Goal: Find specific page/section: Find specific page/section

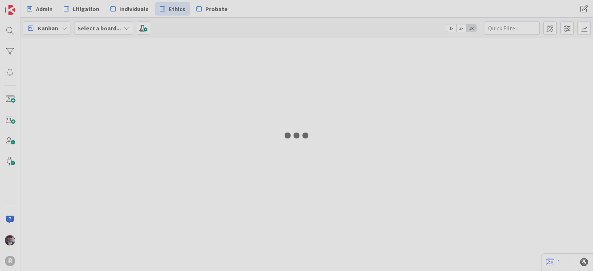
type input "run"
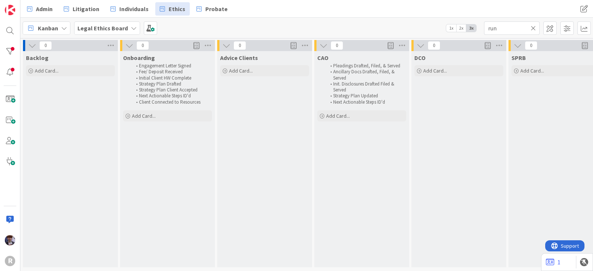
click at [54, 24] on span "Kanban" at bounding box center [48, 28] width 20 height 9
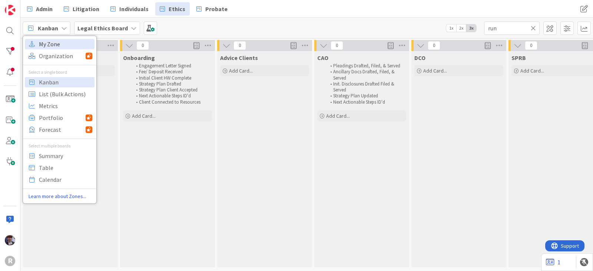
click at [56, 44] on span "My Zone" at bounding box center [65, 44] width 53 height 11
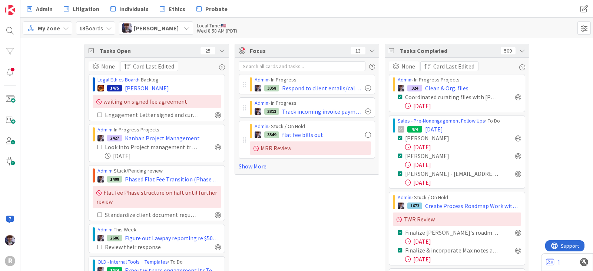
click at [190, 28] on div "Minka Laine Friesen" at bounding box center [156, 28] width 74 height 13
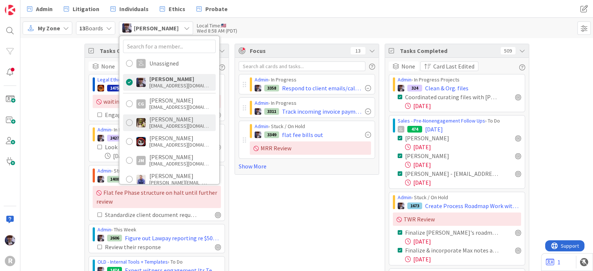
click at [181, 123] on div "dgines@reutercorbett.com" at bounding box center [178, 126] width 59 height 7
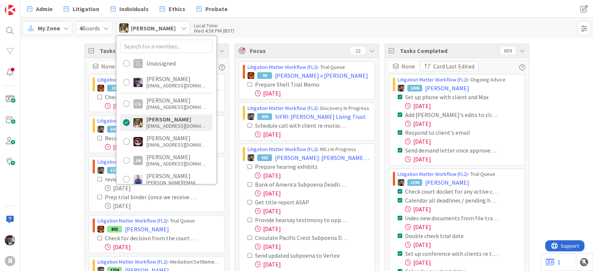
click at [369, 52] on icon at bounding box center [372, 51] width 6 height 6
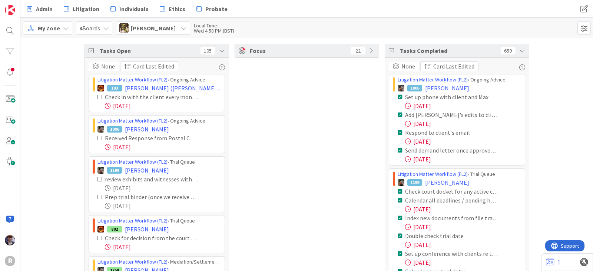
click at [214, 47] on div "Tasks Open 105" at bounding box center [157, 51] width 144 height 14
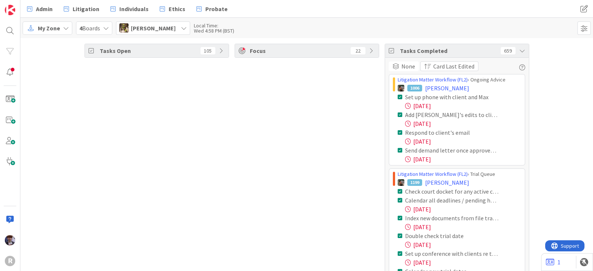
click at [389, 63] on div "None" at bounding box center [404, 67] width 30 height 10
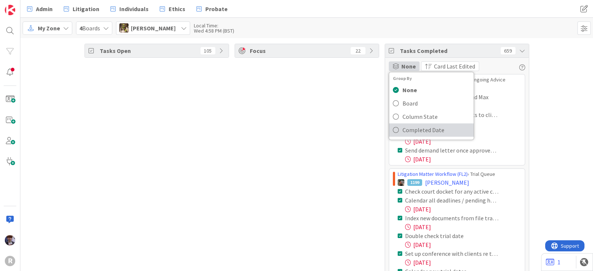
click at [410, 127] on span "Completed Date" at bounding box center [436, 130] width 67 height 11
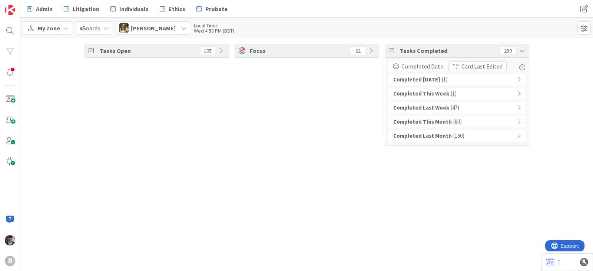
click at [424, 80] on b "Completed Today" at bounding box center [416, 80] width 47 height 9
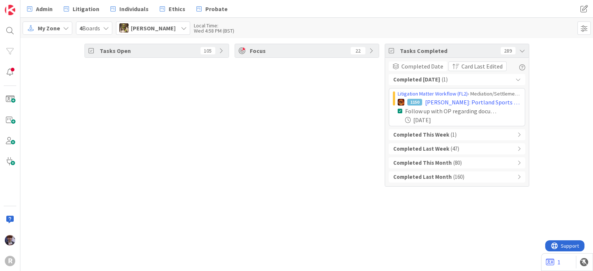
click at [417, 133] on b "Completed This Week" at bounding box center [421, 135] width 56 height 9
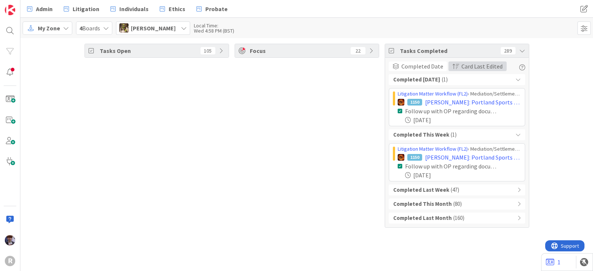
click at [473, 66] on span "Card Last Edited" at bounding box center [482, 66] width 41 height 9
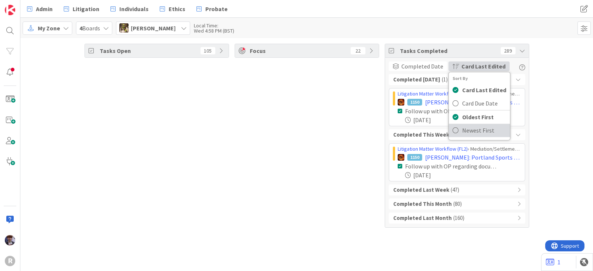
click at [476, 131] on span "Newest First" at bounding box center [478, 130] width 32 height 9
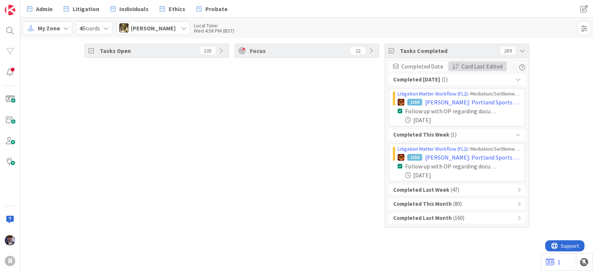
click at [456, 65] on span "button" at bounding box center [456, 66] width 7 height 6
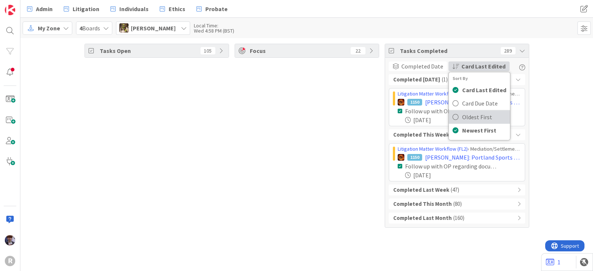
click at [474, 117] on span "Oldest First" at bounding box center [477, 117] width 30 height 9
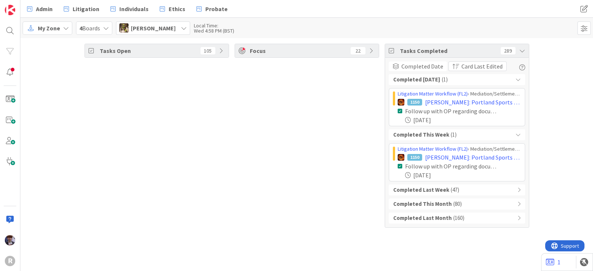
click at [331, 135] on div "Focus 22" at bounding box center [307, 136] width 145 height 184
click at [162, 30] on span "Devine Gines" at bounding box center [153, 28] width 45 height 9
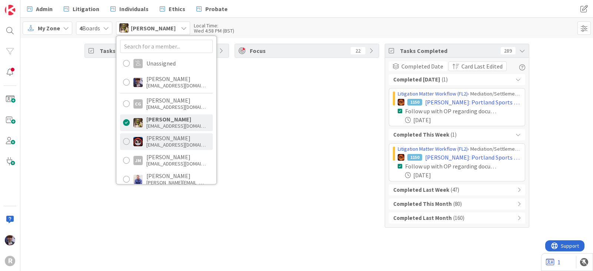
click at [170, 140] on div "Jasmin Sanchez" at bounding box center [175, 138] width 59 height 7
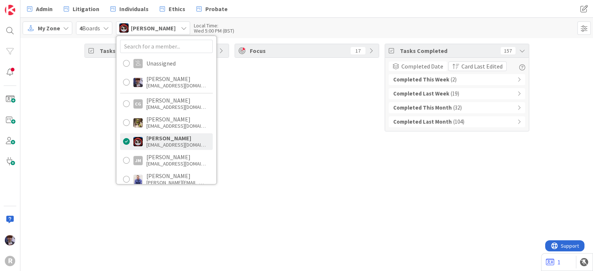
click at [437, 82] on b "Completed This Week" at bounding box center [421, 80] width 56 height 9
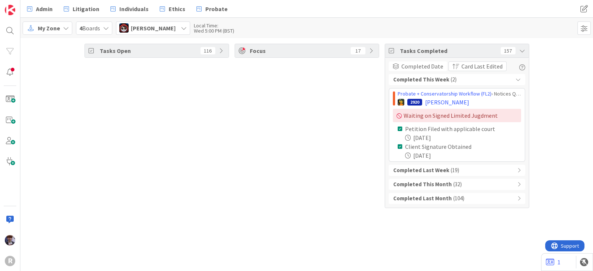
click at [440, 171] on b "Completed Last Week" at bounding box center [421, 170] width 56 height 9
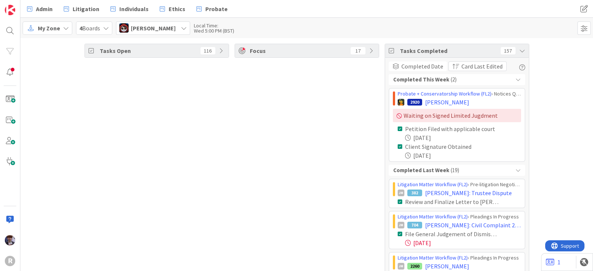
click at [129, 26] on div "Jasmin Sanchez" at bounding box center [153, 28] width 74 height 13
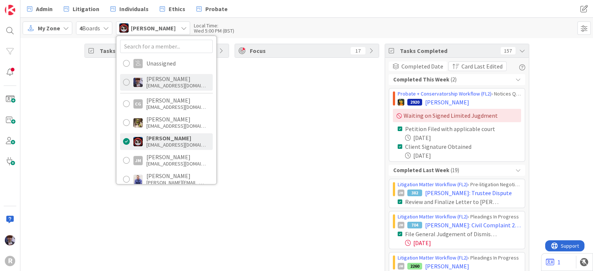
click at [166, 89] on div "Minka Laine Friesen mfriesen@reutercorbett.com" at bounding box center [166, 82] width 93 height 17
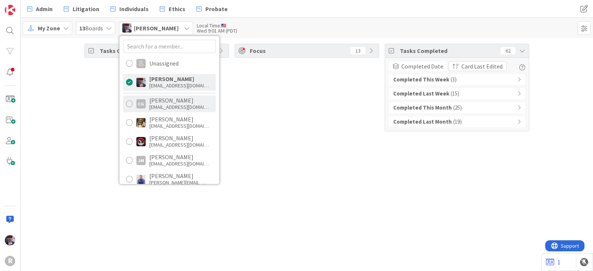
click at [180, 106] on div "cgarcialopez@reutercorbett.com" at bounding box center [178, 107] width 59 height 7
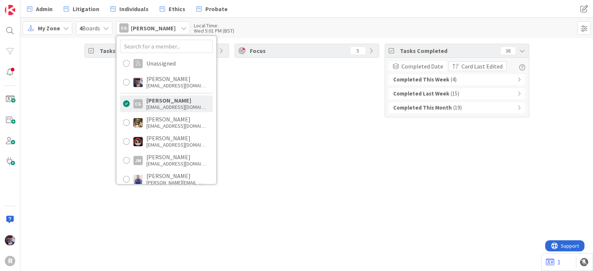
click at [327, 146] on div "Tasks Open 9 Focus 5 Tasks Completed 38 Completed Date Card Last Edited Complet…" at bounding box center [306, 154] width 573 height 233
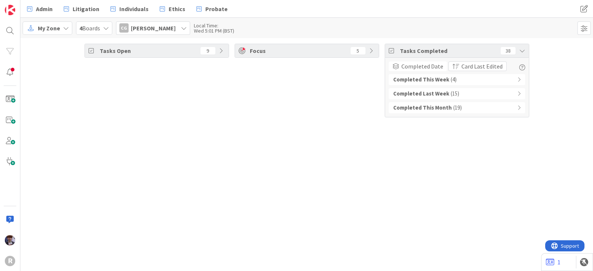
click at [370, 54] on div "Focus 5" at bounding box center [307, 50] width 144 height 13
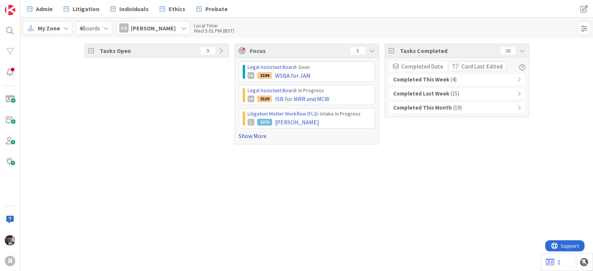
click at [269, 138] on link "Show More" at bounding box center [307, 136] width 136 height 9
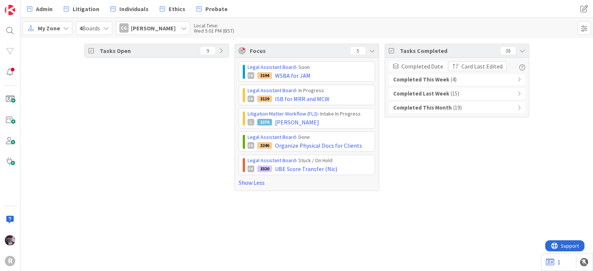
click at [187, 27] on icon at bounding box center [184, 28] width 6 height 6
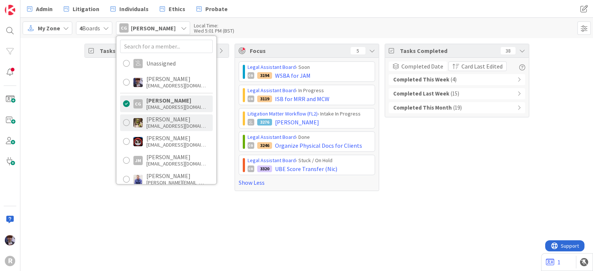
click at [175, 129] on div "dgines@reutercorbett.com" at bounding box center [175, 126] width 59 height 7
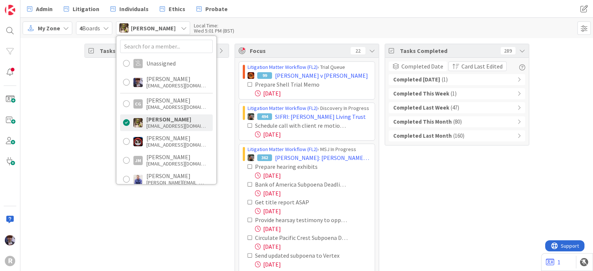
click at [101, 163] on div "Tasks Open 105" at bounding box center [157, 174] width 145 height 261
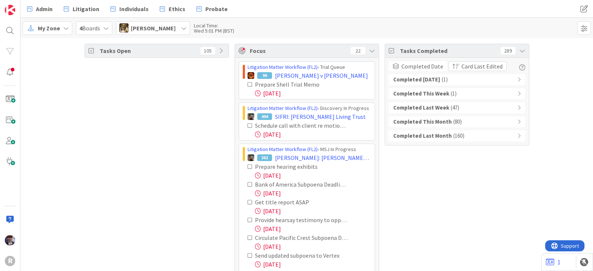
click at [425, 79] on b "Completed Today" at bounding box center [416, 80] width 47 height 9
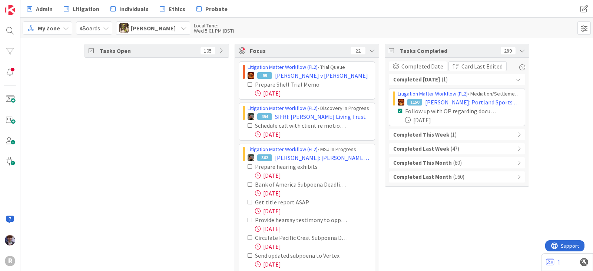
click at [495, 79] on div "Completed Today ( 1 )" at bounding box center [457, 79] width 136 height 11
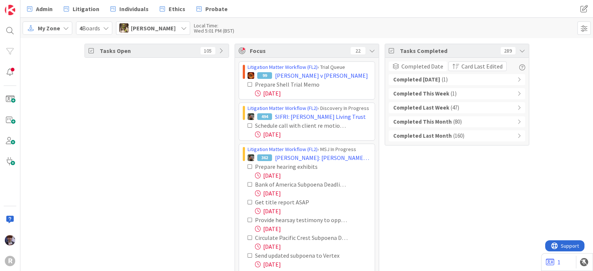
click at [495, 79] on div "Completed Today ( 1 )" at bounding box center [457, 79] width 136 height 11
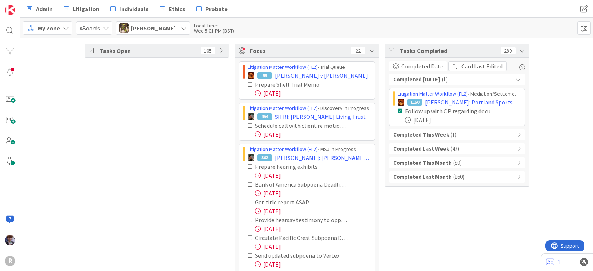
click at [557, 117] on div "Tasks Open 105 Focus 22 Litigation Matter Workflow (FL2) › Trial Queue 99 David…" at bounding box center [306, 174] width 573 height 272
click at [520, 51] on icon at bounding box center [522, 51] width 6 height 6
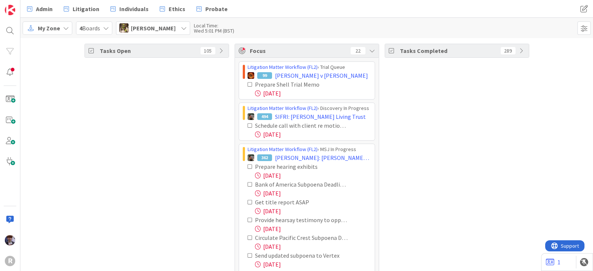
click at [248, 85] on icon at bounding box center [250, 84] width 5 height 5
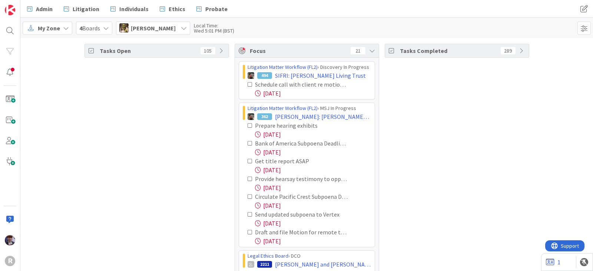
click at [248, 85] on icon at bounding box center [250, 84] width 5 height 5
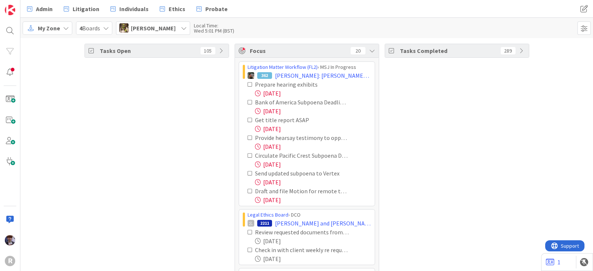
click at [248, 84] on icon at bounding box center [250, 84] width 5 height 5
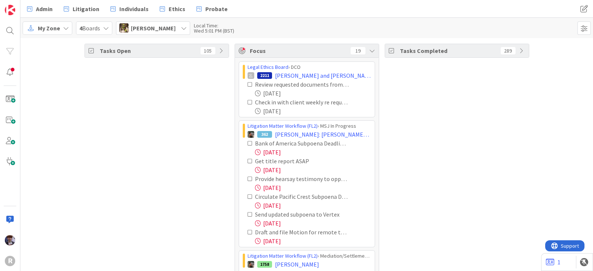
click at [248, 143] on icon at bounding box center [250, 143] width 5 height 5
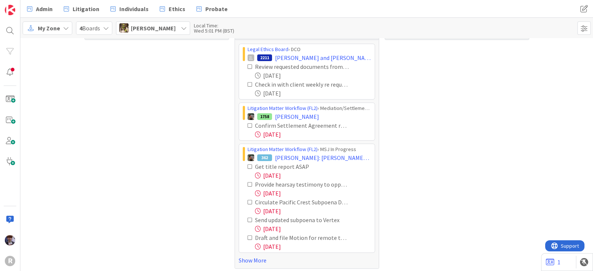
scroll to position [20, 0]
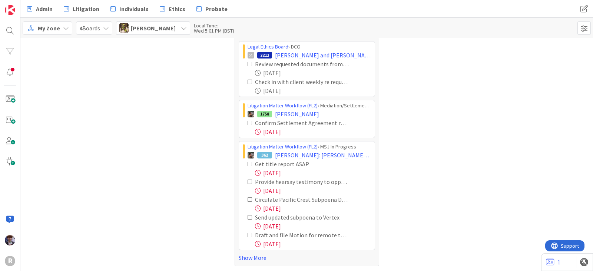
click at [248, 181] on icon at bounding box center [250, 181] width 5 height 5
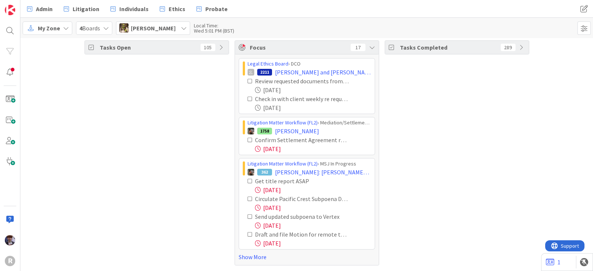
scroll to position [3, 0]
click at [248, 197] on icon at bounding box center [250, 199] width 5 height 5
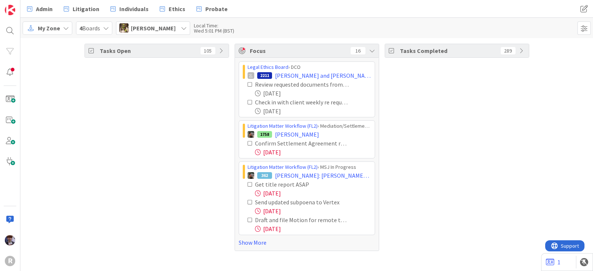
click at [249, 202] on icon at bounding box center [250, 202] width 5 height 5
click at [250, 203] on icon at bounding box center [250, 202] width 5 height 5
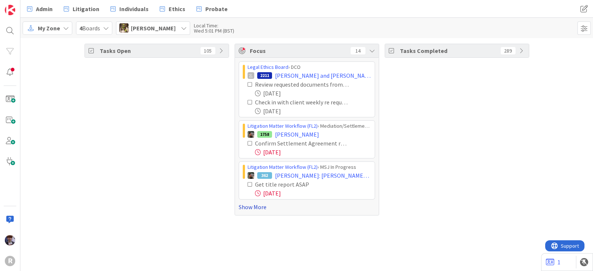
click at [247, 205] on link "Show More" at bounding box center [307, 207] width 136 height 9
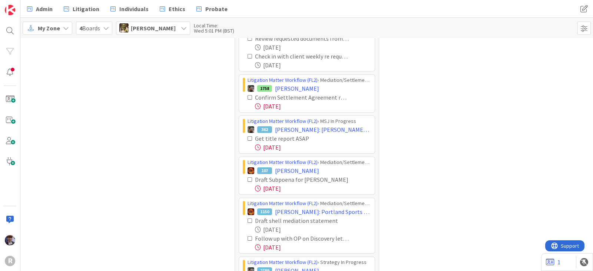
scroll to position [46, 0]
click at [248, 178] on icon at bounding box center [250, 179] width 5 height 5
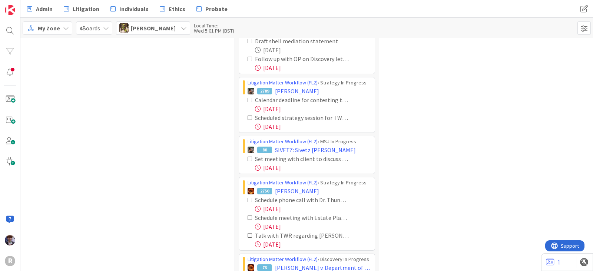
scroll to position [185, 0]
click at [248, 57] on icon at bounding box center [250, 58] width 5 height 5
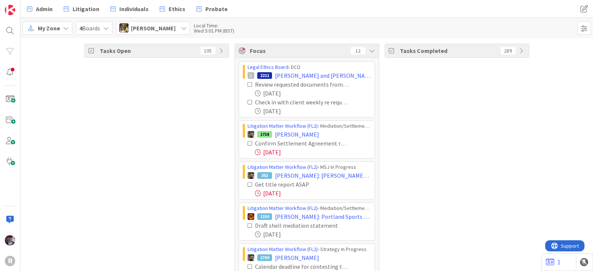
scroll to position [0, 0]
click at [181, 26] on icon at bounding box center [184, 28] width 6 height 6
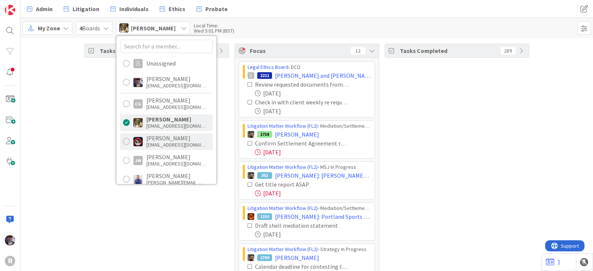
click at [157, 142] on div "jsanchez@reutercorbett.com" at bounding box center [175, 145] width 59 height 7
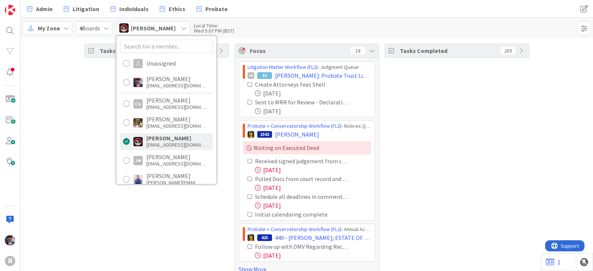
click at [199, 214] on div "Tasks Open 117" at bounding box center [157, 161] width 145 height 234
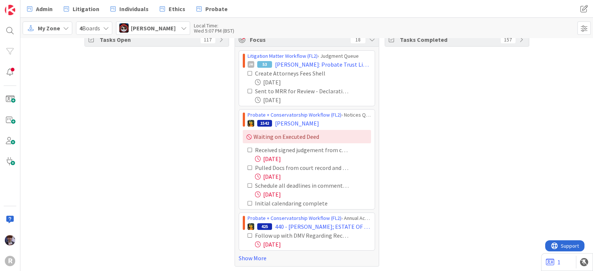
scroll to position [11, 0]
drag, startPoint x: 237, startPoint y: 256, endPoint x: 219, endPoint y: 244, distance: 22.1
click at [239, 256] on link "Show More" at bounding box center [307, 258] width 136 height 9
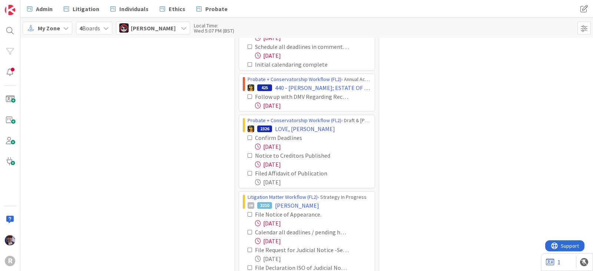
scroll to position [151, 0]
click at [248, 94] on icon at bounding box center [250, 96] width 5 height 5
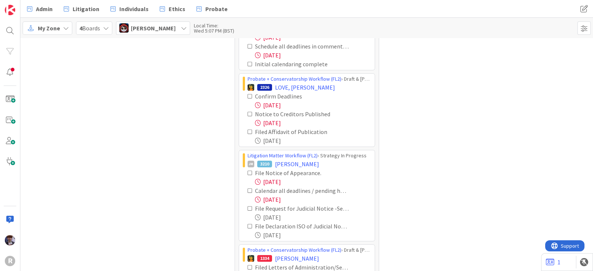
click at [248, 96] on icon at bounding box center [250, 96] width 5 height 5
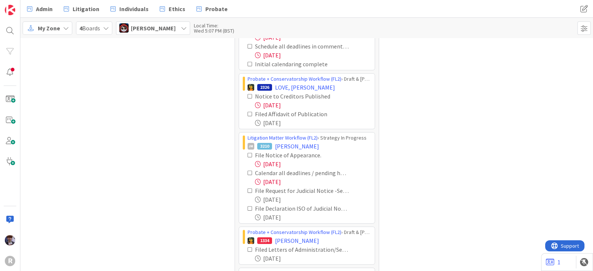
click at [248, 96] on icon at bounding box center [250, 96] width 5 height 5
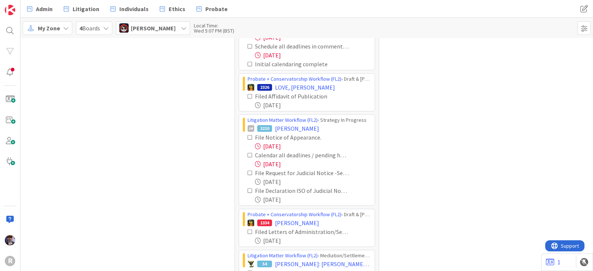
click at [248, 96] on icon at bounding box center [250, 96] width 5 height 5
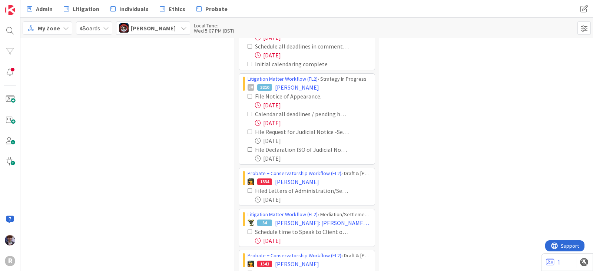
click at [248, 95] on icon at bounding box center [250, 96] width 5 height 5
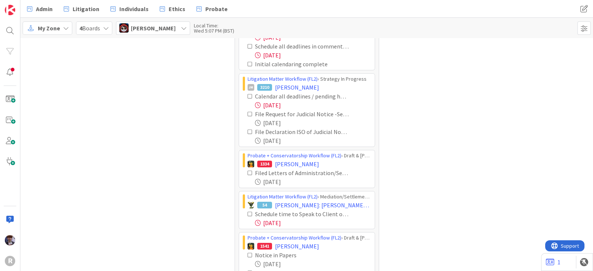
click at [248, 95] on icon at bounding box center [250, 96] width 5 height 5
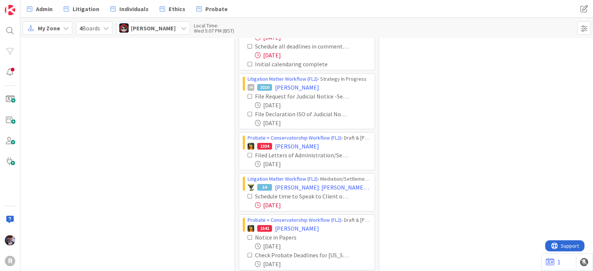
click at [248, 95] on icon at bounding box center [250, 96] width 5 height 5
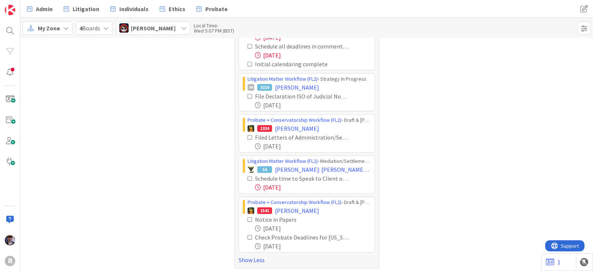
click at [248, 95] on icon at bounding box center [250, 96] width 5 height 5
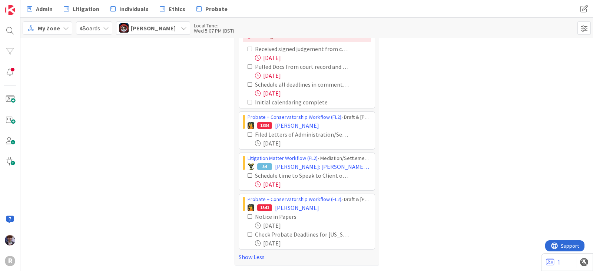
scroll to position [112, 0]
click at [248, 133] on icon at bounding box center [250, 135] width 5 height 5
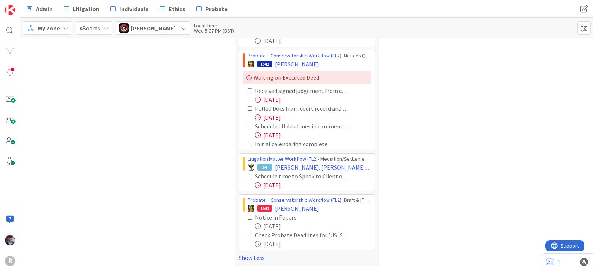
click at [172, 32] on span "Jasmin Sanchez" at bounding box center [153, 28] width 45 height 9
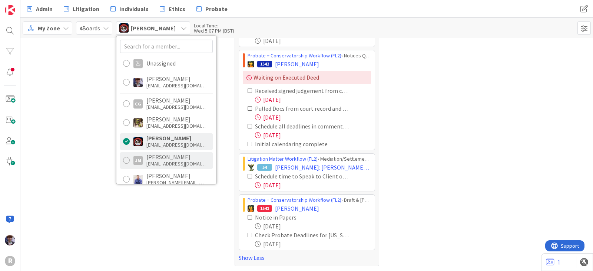
click at [157, 161] on div "jmyers@reutercorbett.com" at bounding box center [175, 164] width 59 height 7
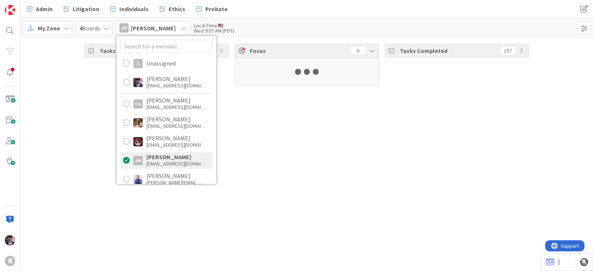
scroll to position [0, 0]
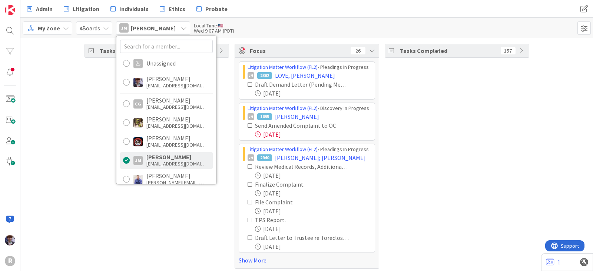
click at [113, 212] on div "Tasks Open 58" at bounding box center [157, 156] width 145 height 225
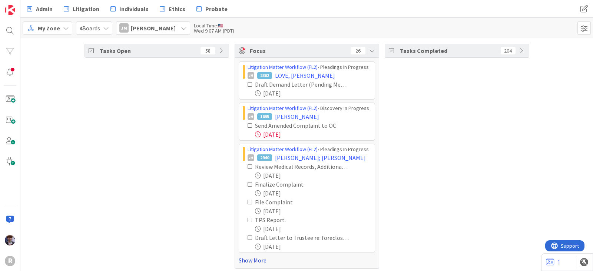
click at [239, 258] on link "Show More" at bounding box center [307, 260] width 136 height 9
click at [248, 126] on icon at bounding box center [250, 125] width 5 height 5
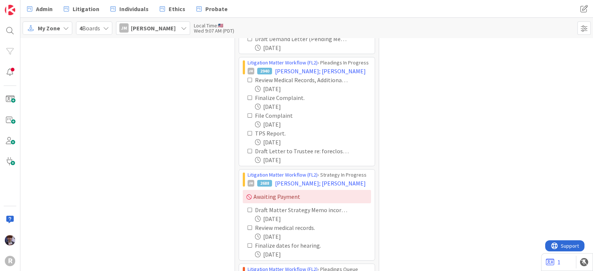
scroll to position [46, 0]
click at [248, 80] on icon at bounding box center [250, 79] width 5 height 5
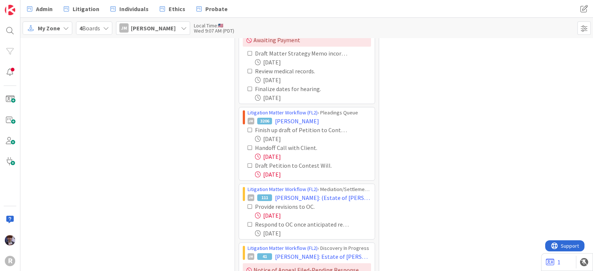
scroll to position [185, 0]
click at [248, 147] on icon at bounding box center [250, 147] width 5 height 5
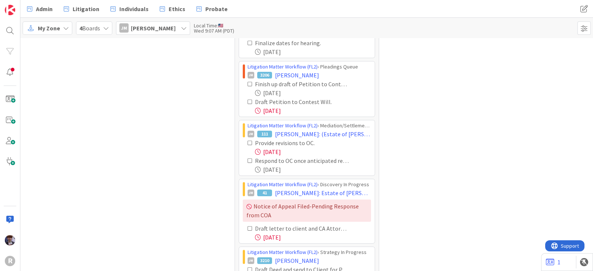
scroll to position [231, 0]
click at [248, 100] on icon at bounding box center [250, 101] width 5 height 5
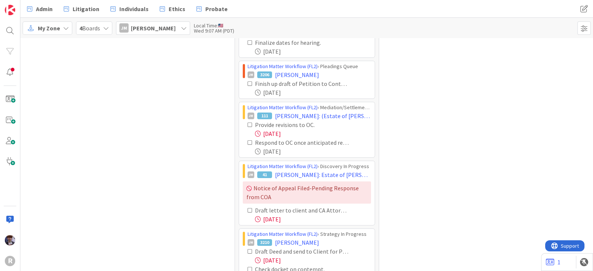
click at [248, 122] on icon at bounding box center [250, 124] width 5 height 5
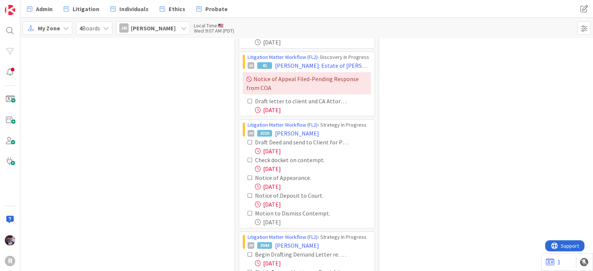
scroll to position [323, 0]
click at [248, 140] on icon at bounding box center [250, 141] width 5 height 5
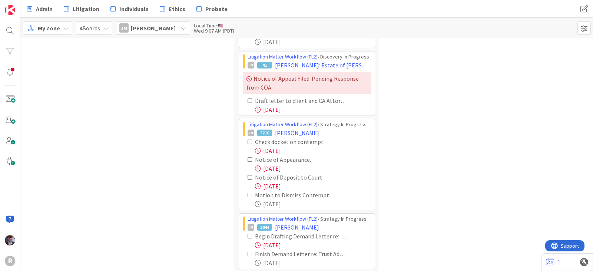
click at [248, 140] on icon at bounding box center [250, 141] width 5 height 5
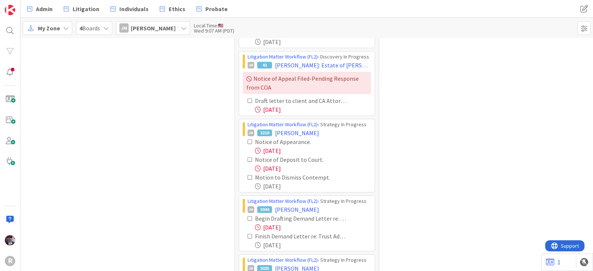
click at [248, 141] on icon at bounding box center [250, 141] width 5 height 5
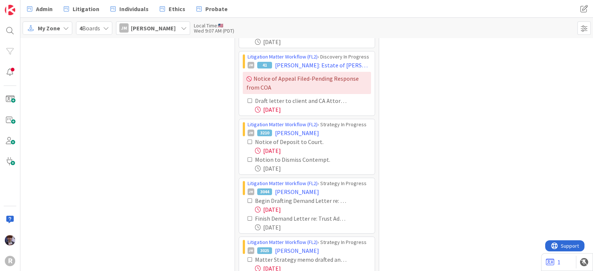
click at [248, 139] on icon at bounding box center [250, 141] width 5 height 5
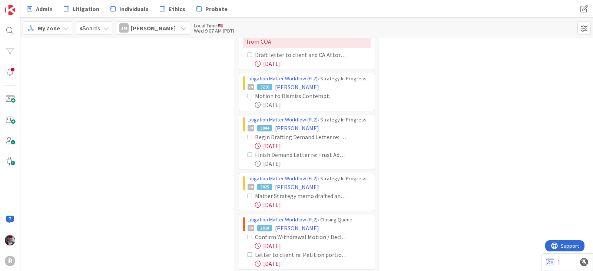
scroll to position [369, 0]
click at [248, 138] on icon at bounding box center [250, 136] width 5 height 5
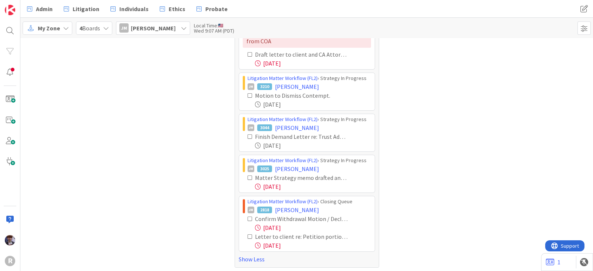
scroll to position [370, 0]
click at [248, 177] on icon at bounding box center [250, 177] width 5 height 5
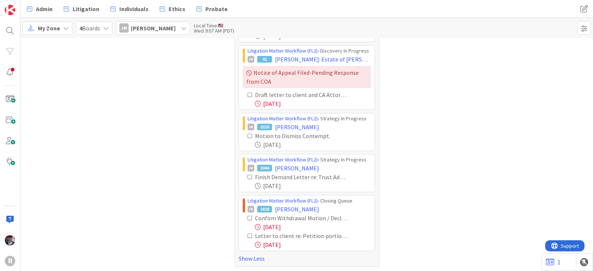
click at [248, 216] on icon at bounding box center [250, 218] width 5 height 5
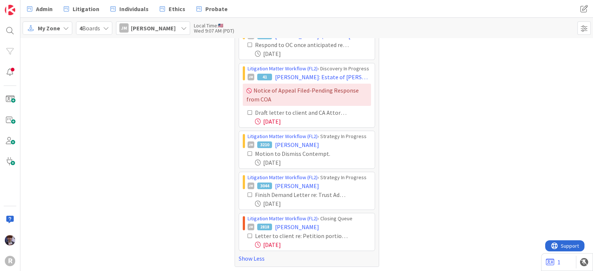
click at [248, 235] on icon at bounding box center [250, 236] width 5 height 5
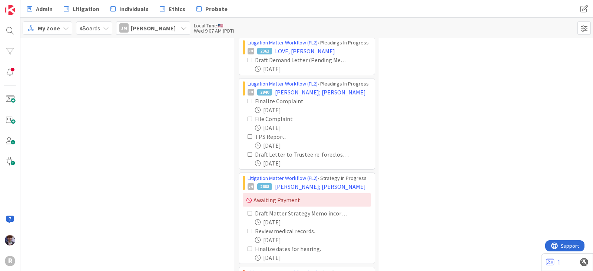
scroll to position [270, 0]
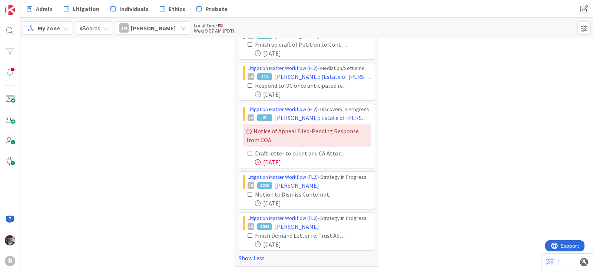
click at [157, 29] on span "Jeff Myers" at bounding box center [153, 28] width 45 height 9
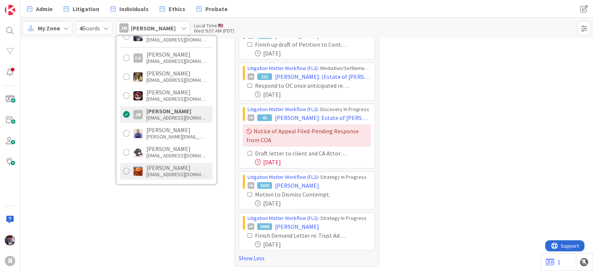
scroll to position [46, 0]
click at [159, 168] on div "Kiara Adams" at bounding box center [175, 168] width 59 height 7
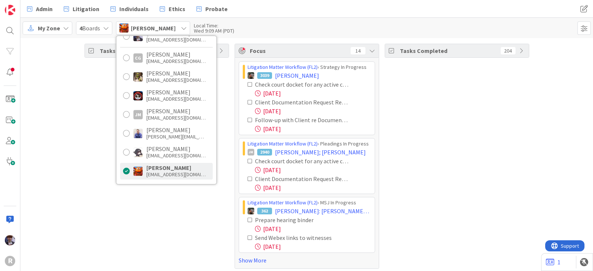
click at [100, 160] on div "Tasks Open 32" at bounding box center [157, 156] width 145 height 225
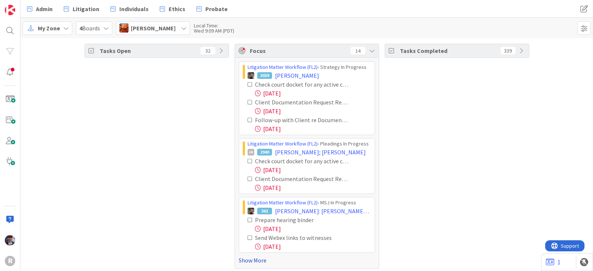
click at [263, 260] on link "Show More" at bounding box center [307, 260] width 136 height 9
click at [248, 119] on icon at bounding box center [250, 120] width 5 height 5
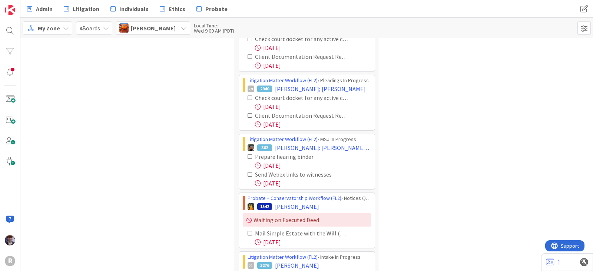
scroll to position [46, 0]
click at [248, 155] on icon at bounding box center [250, 156] width 5 height 5
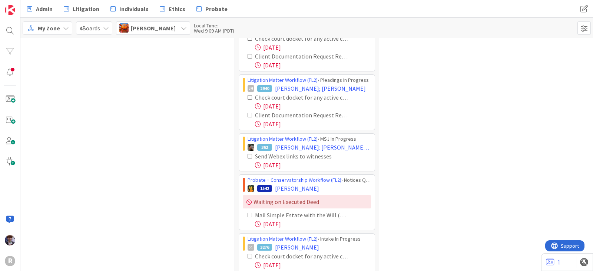
click at [248, 155] on icon at bounding box center [250, 156] width 5 height 5
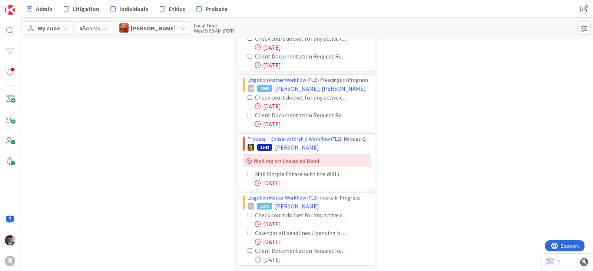
click at [248, 172] on icon at bounding box center [250, 174] width 5 height 5
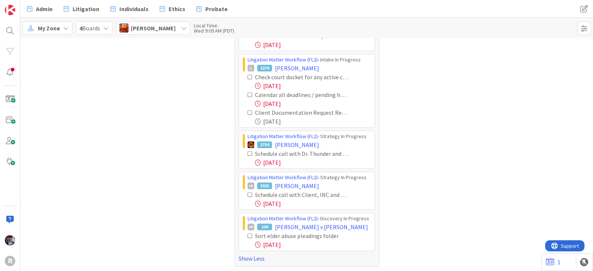
scroll to position [126, 0]
click at [248, 111] on icon at bounding box center [250, 111] width 5 height 5
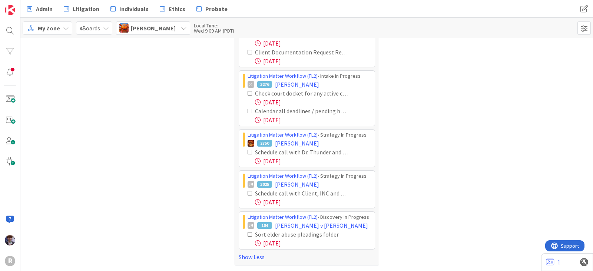
scroll to position [108, 0]
click at [248, 194] on icon at bounding box center [250, 194] width 5 height 5
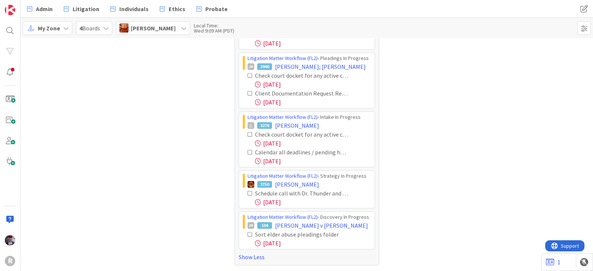
scroll to position [67, 0]
click at [248, 233] on icon at bounding box center [250, 235] width 5 height 5
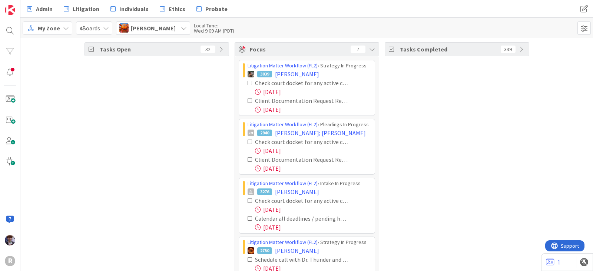
scroll to position [0, 0]
click at [149, 26] on span "Kiara Adams" at bounding box center [153, 28] width 45 height 9
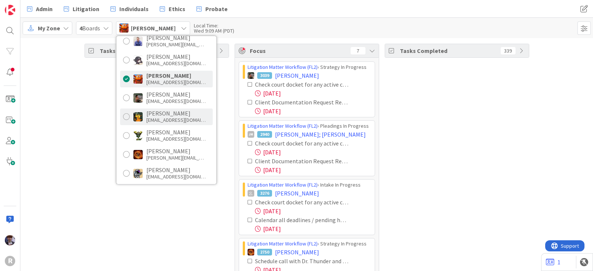
scroll to position [139, 0]
click at [166, 115] on div "Michael Robb" at bounding box center [175, 113] width 59 height 7
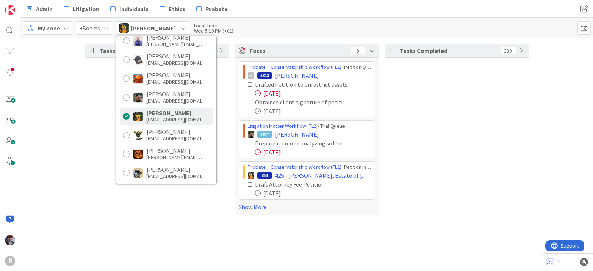
click at [95, 159] on div "Tasks Open 109" at bounding box center [157, 130] width 145 height 172
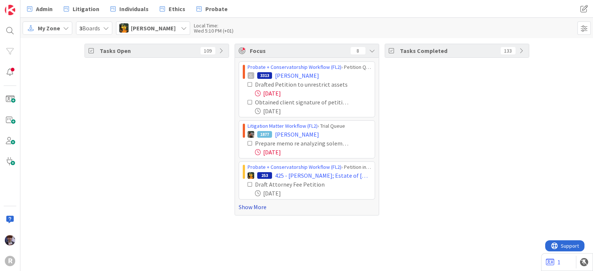
click at [256, 208] on link "Show More" at bounding box center [307, 207] width 136 height 9
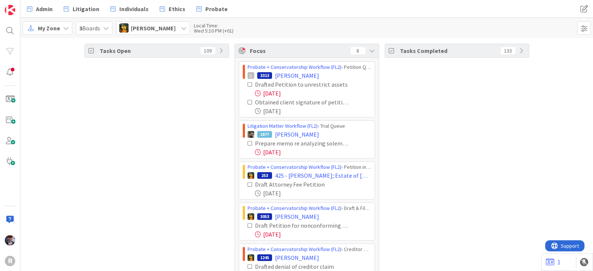
click at [248, 86] on icon at bounding box center [250, 84] width 5 height 5
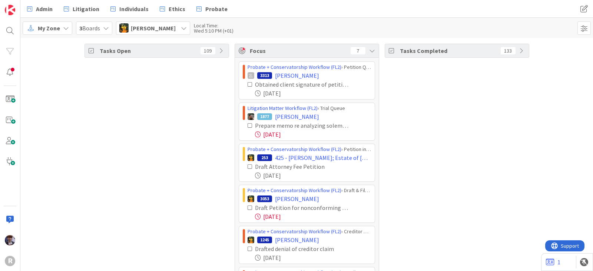
click at [248, 86] on icon at bounding box center [250, 84] width 5 height 5
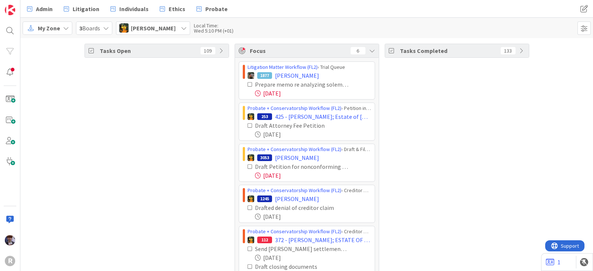
click at [248, 82] on icon at bounding box center [250, 84] width 5 height 5
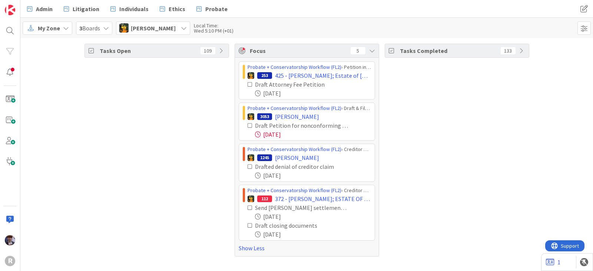
click at [248, 165] on icon at bounding box center [250, 166] width 5 height 5
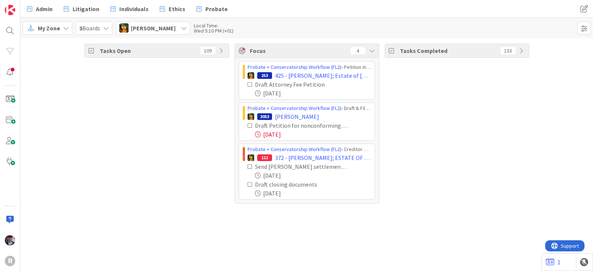
click at [171, 28] on div "Michael Robb" at bounding box center [153, 28] width 74 height 13
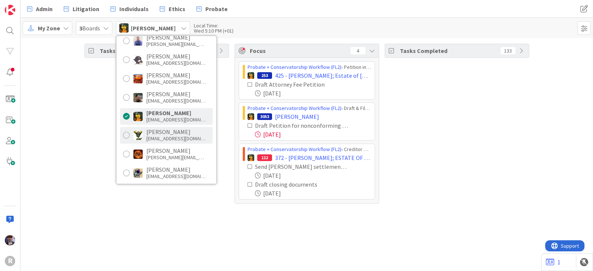
drag, startPoint x: 165, startPoint y: 135, endPoint x: 130, endPoint y: 129, distance: 35.6
click at [130, 129] on div "Nic Corbett ncorbett@reutercorbett.com" at bounding box center [166, 135] width 93 height 17
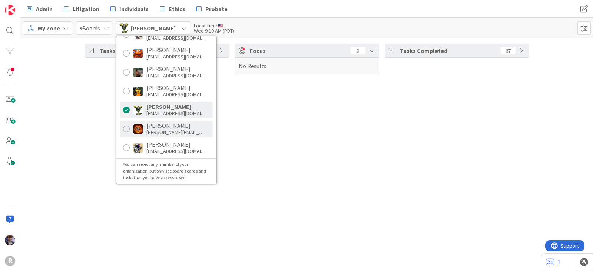
scroll to position [164, 0]
click at [158, 129] on div "treuter@reutercorbett.com" at bounding box center [175, 132] width 59 height 7
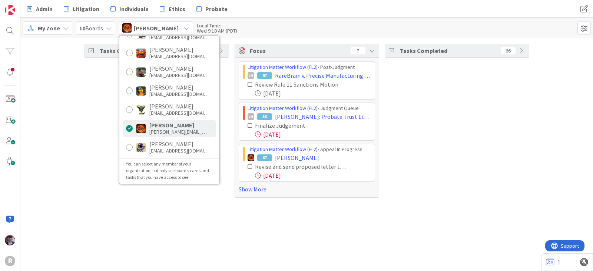
click at [88, 132] on div "Tasks Open 66" at bounding box center [157, 121] width 145 height 154
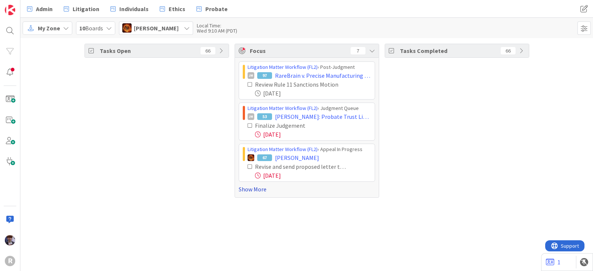
click at [260, 187] on link "Show More" at bounding box center [307, 189] width 136 height 9
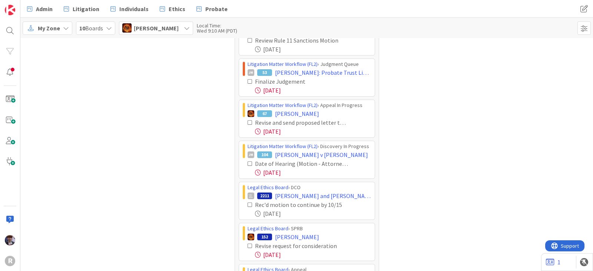
click at [195, 115] on div "Tasks Open 66" at bounding box center [157, 159] width 145 height 319
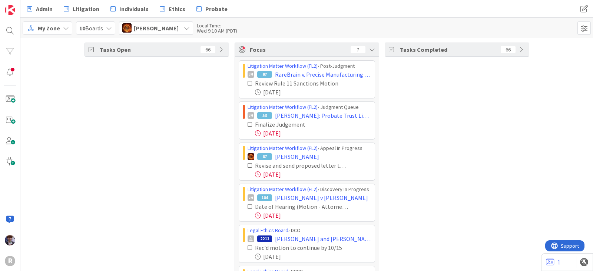
scroll to position [0, 0]
click at [173, 33] on div "Ted Reuter" at bounding box center [156, 28] width 74 height 13
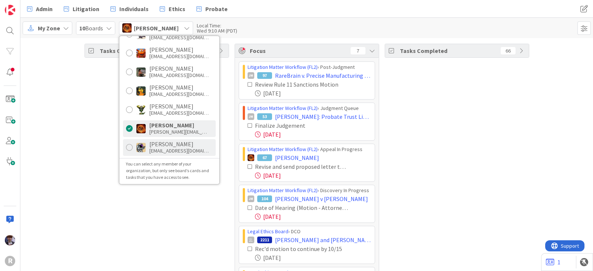
click at [167, 142] on div "Tyler McDonald" at bounding box center [178, 144] width 59 height 7
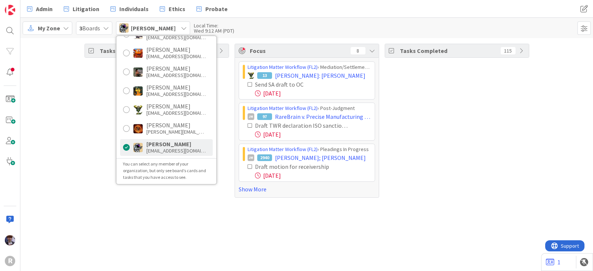
click at [246, 194] on div "Litigation Matter Workflow (FL2) › Mediation/Settlement in Progress 13 STEWART:…" at bounding box center [307, 128] width 144 height 140
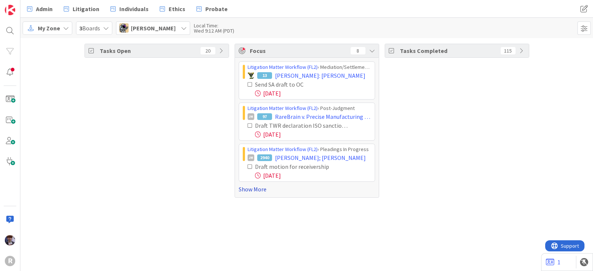
click at [246, 192] on link "Show More" at bounding box center [307, 189] width 136 height 9
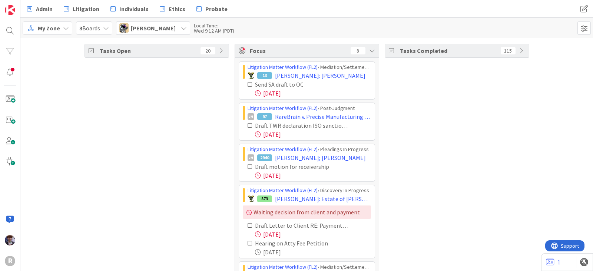
click at [248, 84] on icon at bounding box center [250, 84] width 5 height 5
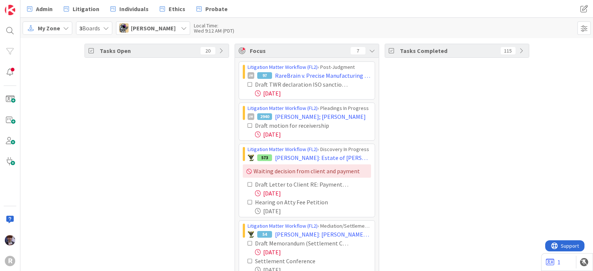
click at [248, 123] on icon at bounding box center [250, 125] width 5 height 5
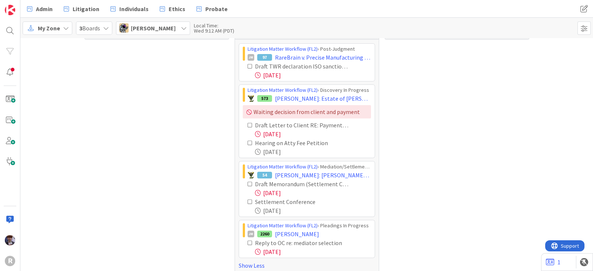
scroll to position [26, 0]
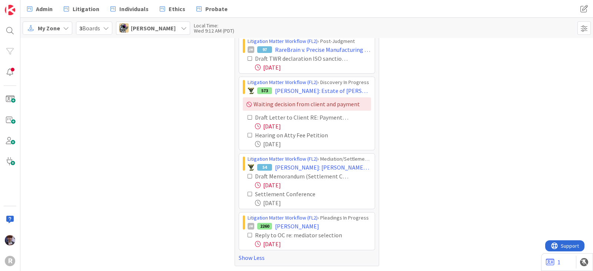
click at [248, 118] on icon at bounding box center [250, 117] width 5 height 5
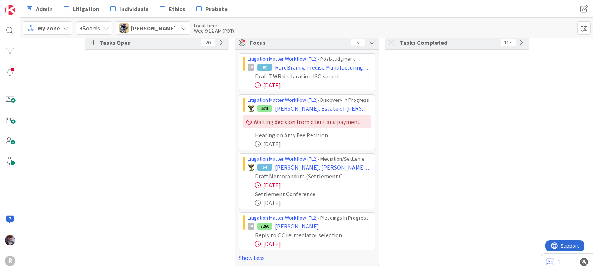
click at [248, 235] on icon at bounding box center [250, 235] width 5 height 5
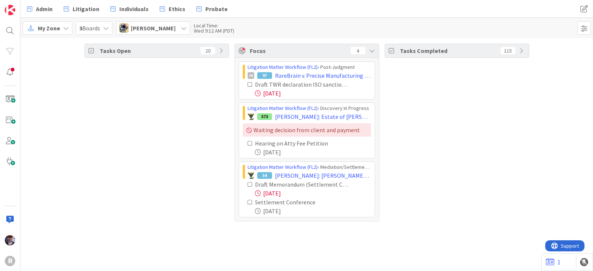
scroll to position [0, 0]
click at [181, 27] on icon at bounding box center [184, 28] width 6 height 6
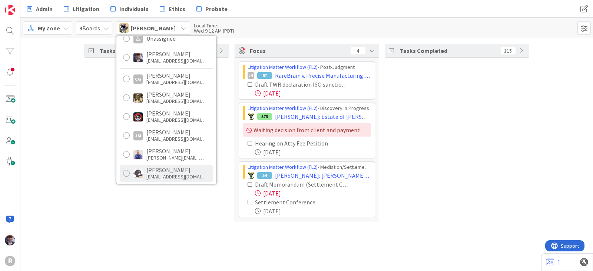
scroll to position [25, 0]
click at [159, 165] on div "Kelly Nguyen knguyen@reutercorbett.com" at bounding box center [166, 173] width 93 height 17
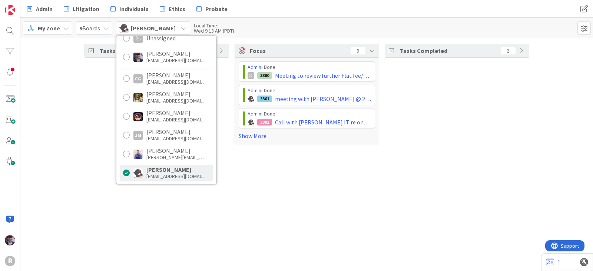
click at [371, 50] on icon at bounding box center [372, 51] width 6 height 6
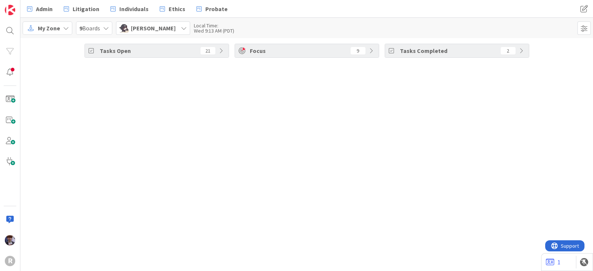
click at [156, 27] on span "Kelly Nguyen" at bounding box center [153, 28] width 45 height 9
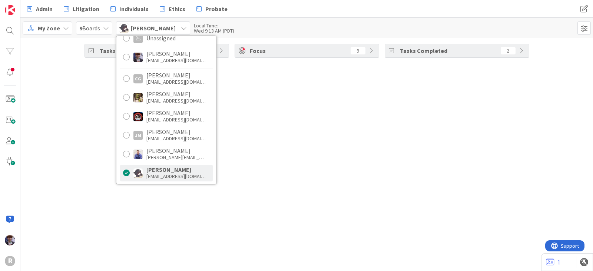
drag, startPoint x: 221, startPoint y: 65, endPoint x: 281, endPoint y: 65, distance: 60.4
click at [222, 65] on div "Tasks Open 21 Focus 9 Tasks Completed 2" at bounding box center [306, 154] width 573 height 233
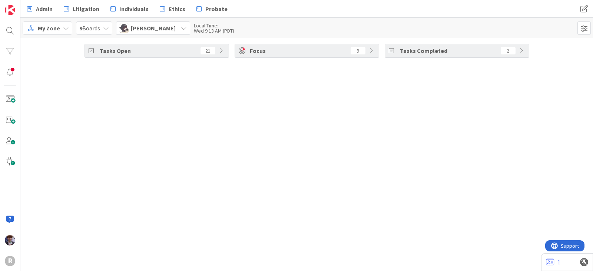
click at [369, 53] on icon at bounding box center [372, 51] width 6 height 6
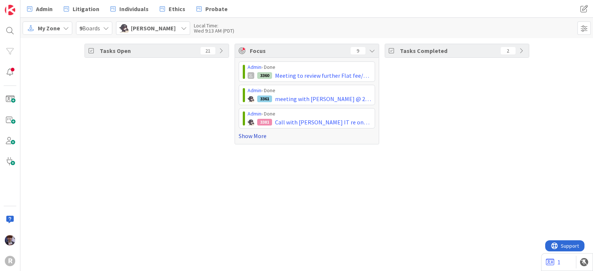
click at [252, 135] on link "Show More" at bounding box center [307, 136] width 136 height 9
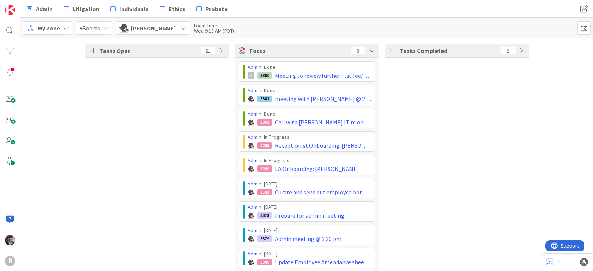
click at [385, 157] on div "Tasks Completed 2" at bounding box center [457, 164] width 145 height 241
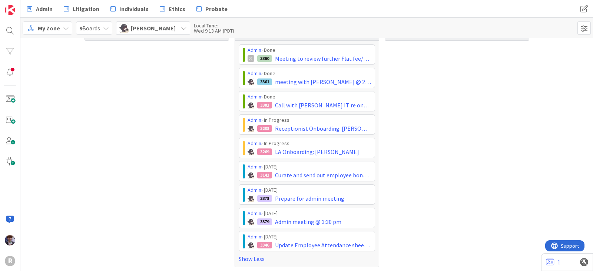
scroll to position [17, 0]
click at [166, 34] on div "Kelly Nguyen" at bounding box center [153, 28] width 74 height 13
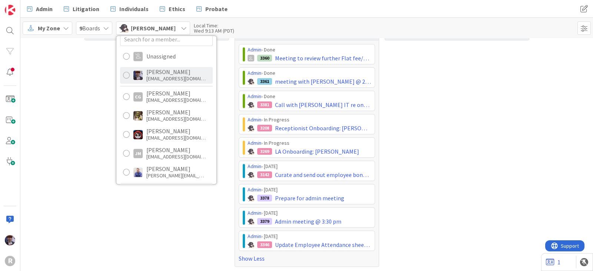
scroll to position [0, 0]
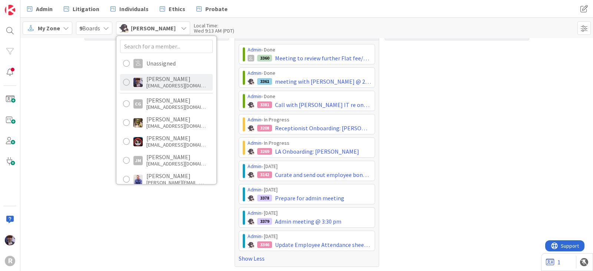
click at [176, 84] on div "mfriesen@reutercorbett.com" at bounding box center [175, 85] width 59 height 7
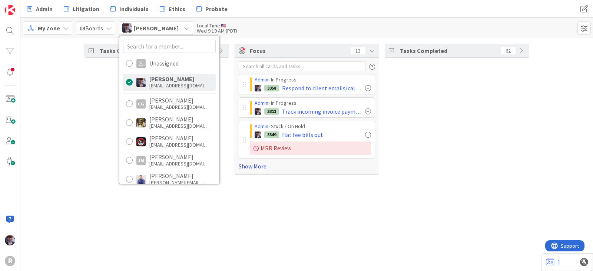
click at [249, 168] on link "Show More" at bounding box center [307, 166] width 136 height 9
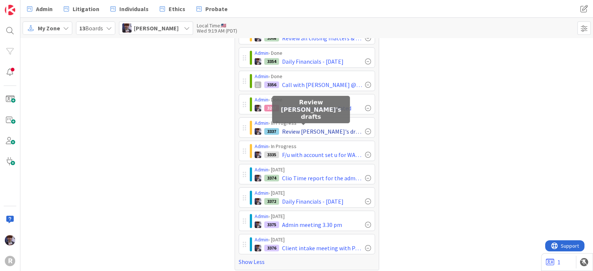
scroll to position [138, 0]
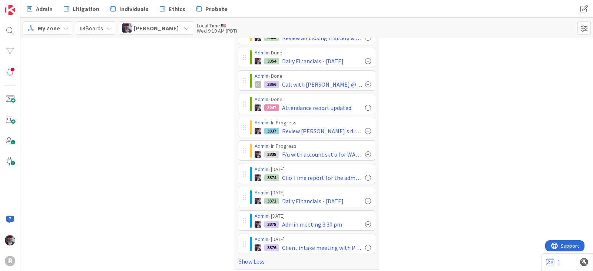
click at [177, 34] on div "Minka Laine Friesen" at bounding box center [156, 28] width 74 height 13
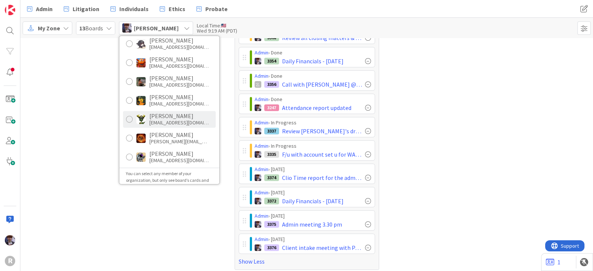
scroll to position [164, 0]
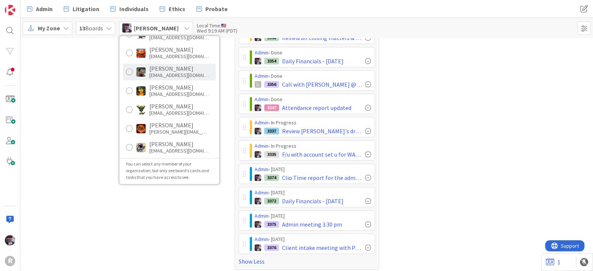
click at [182, 72] on div "mwhittington@reutercorbett.com" at bounding box center [178, 75] width 59 height 7
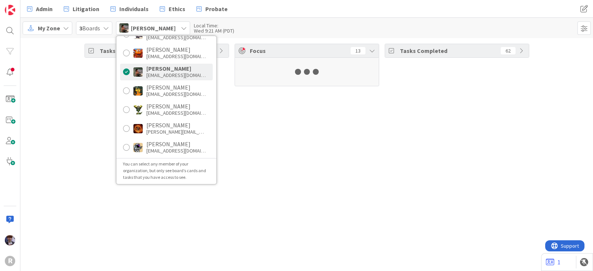
scroll to position [0, 0]
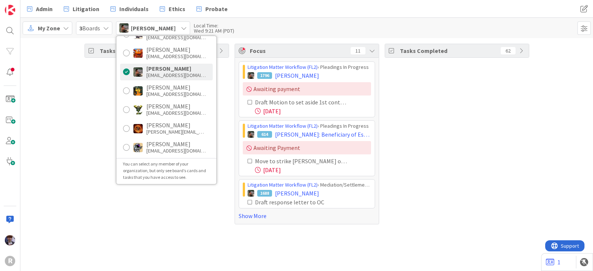
click at [100, 133] on div "Tasks Open 25" at bounding box center [157, 134] width 145 height 181
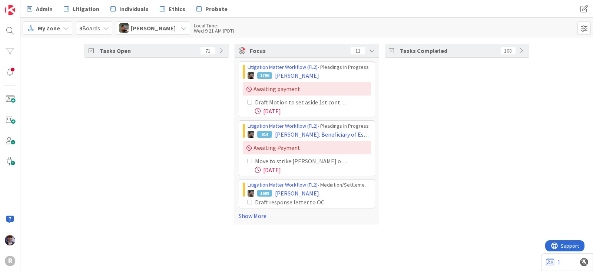
click at [226, 55] on div "Tasks Open 71" at bounding box center [157, 50] width 144 height 13
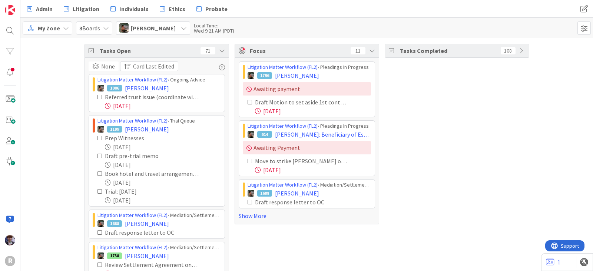
click at [47, 32] on span "My Zone" at bounding box center [49, 28] width 22 height 9
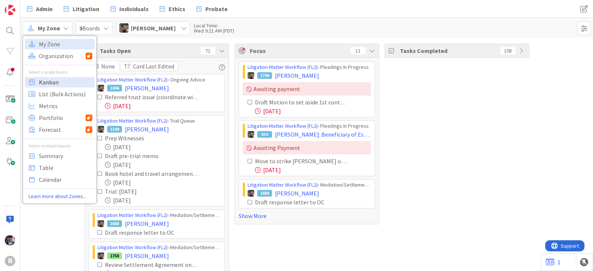
click at [54, 86] on span "Kanban" at bounding box center [65, 82] width 53 height 11
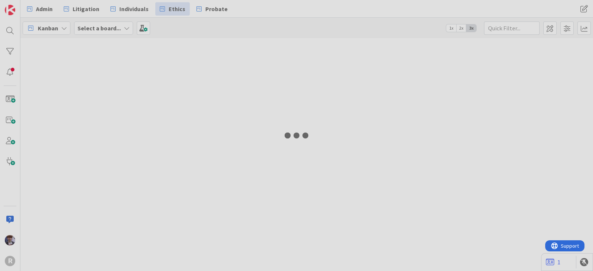
type input "run"
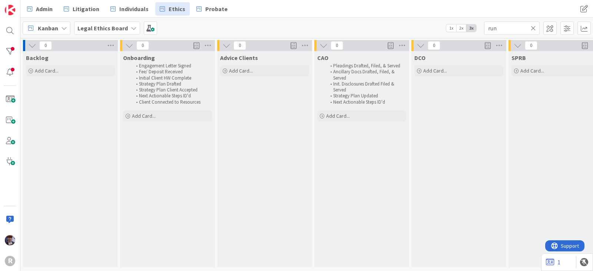
click at [107, 25] on b "Legal Ethics Board" at bounding box center [102, 27] width 50 height 7
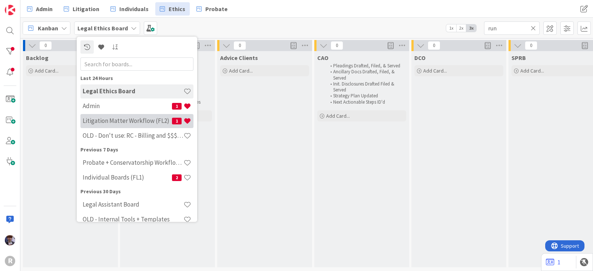
click at [109, 118] on h4 "Litigation Matter Workflow (FL2)" at bounding box center [127, 121] width 89 height 7
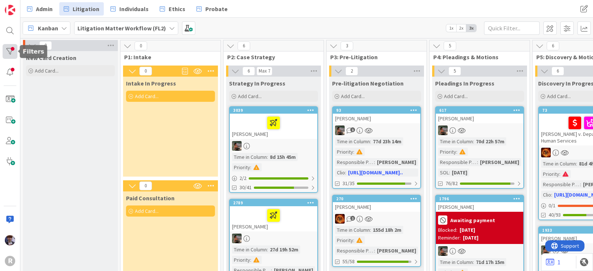
click at [17, 50] on div at bounding box center [18, 51] width 2 height 5
click at [13, 52] on div at bounding box center [10, 51] width 15 height 15
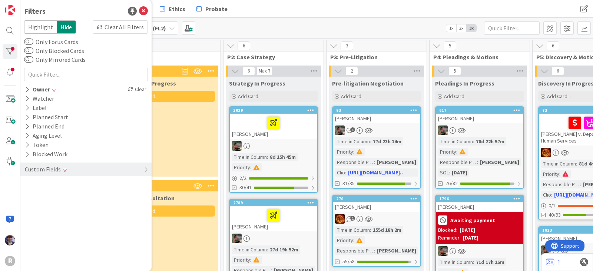
click at [142, 173] on div "Custom Fields" at bounding box center [85, 170] width 131 height 14
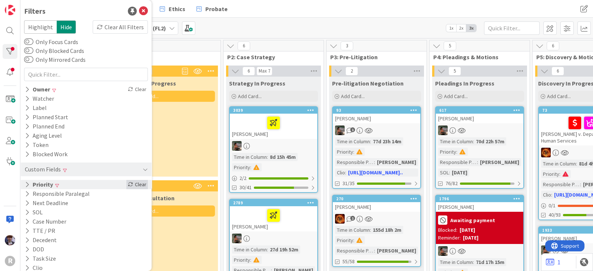
click at [132, 182] on div "Clear" at bounding box center [137, 184] width 22 height 9
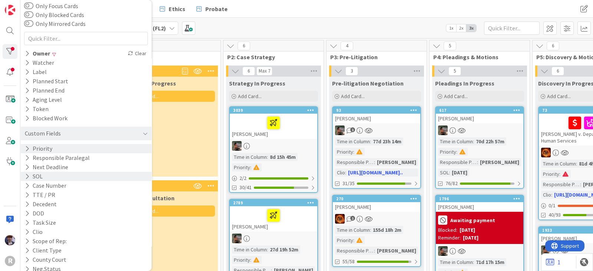
scroll to position [53, 0]
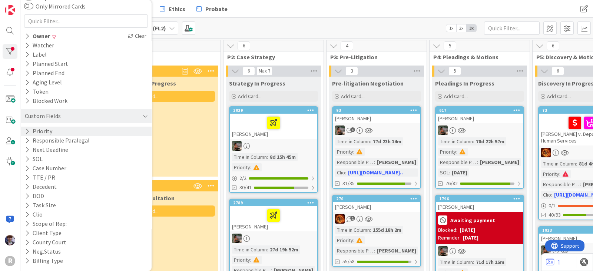
click at [57, 116] on div "Custom Fields" at bounding box center [42, 116] width 37 height 9
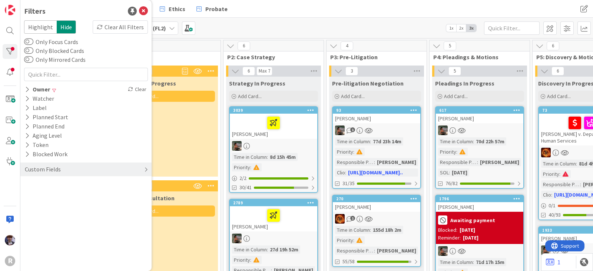
scroll to position [0, 0]
click at [39, 89] on div "Owner" at bounding box center [37, 89] width 27 height 9
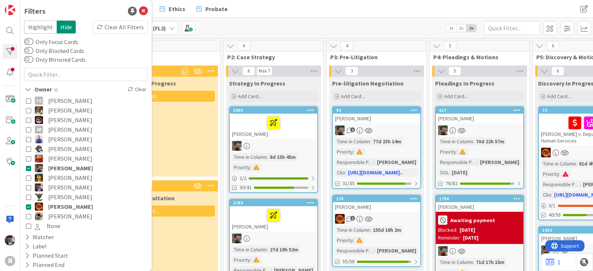
click at [30, 206] on icon at bounding box center [28, 206] width 5 height 5
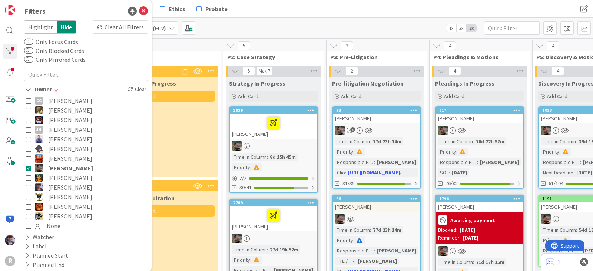
click at [168, 142] on div "Intake In Progress Add Card..." at bounding box center [170, 127] width 95 height 100
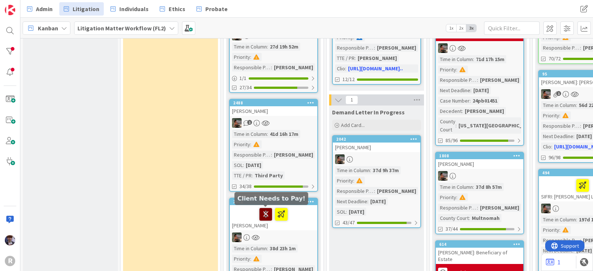
scroll to position [203, 0]
click at [266, 214] on icon at bounding box center [266, 215] width 13 height 12
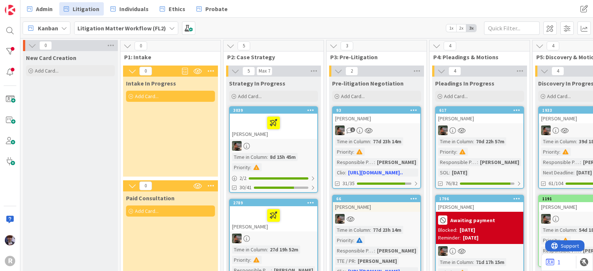
scroll to position [0, 0]
click at [454, 27] on span "1x" at bounding box center [451, 27] width 10 height 7
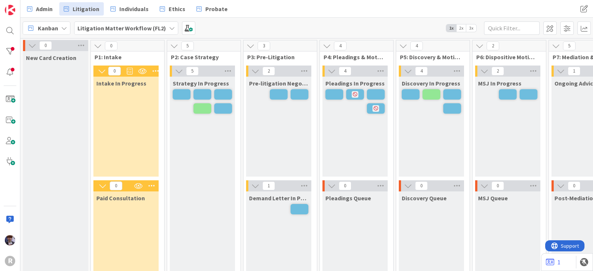
click at [462, 29] on span "2x" at bounding box center [461, 27] width 10 height 7
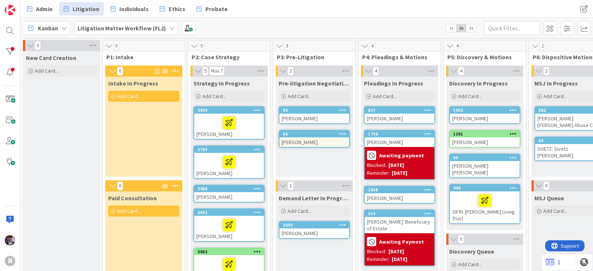
click at [154, 128] on div "Intake In Progress Add Card..." at bounding box center [143, 127] width 77 height 100
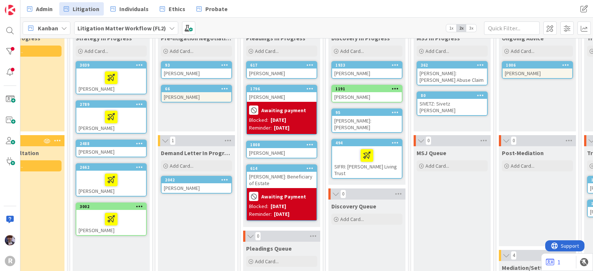
scroll to position [46, 118]
click at [475, 29] on span "3x" at bounding box center [471, 27] width 10 height 7
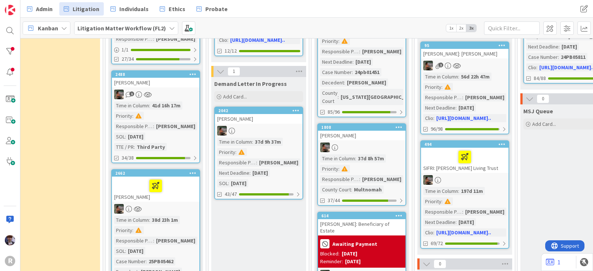
scroll to position [232, 118]
click at [462, 27] on span "2x" at bounding box center [461, 27] width 10 height 7
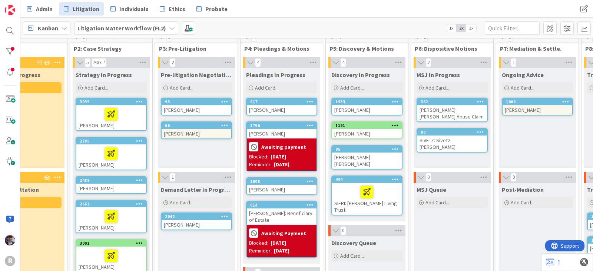
scroll to position [8, 118]
click at [471, 26] on span "3x" at bounding box center [471, 27] width 10 height 7
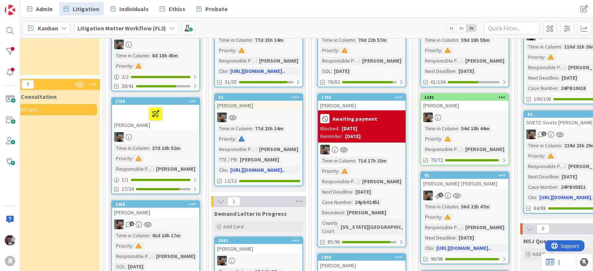
scroll to position [101, 118]
click at [463, 28] on span "2x" at bounding box center [461, 27] width 10 height 7
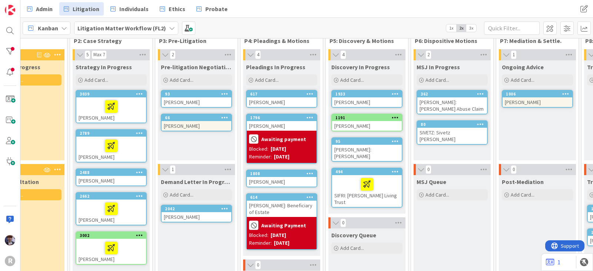
scroll to position [0, 118]
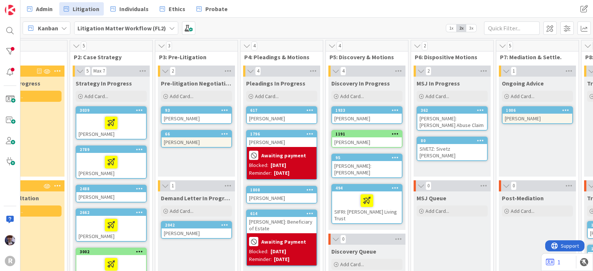
click at [139, 129] on div at bounding box center [111, 123] width 65 height 16
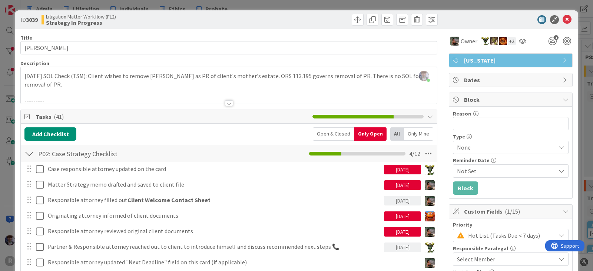
click at [577, 127] on div "ID 3039 Litigation Matter Workflow (FL2) Strategy In Progress Title 16 / 128 NY…" at bounding box center [296, 135] width 593 height 271
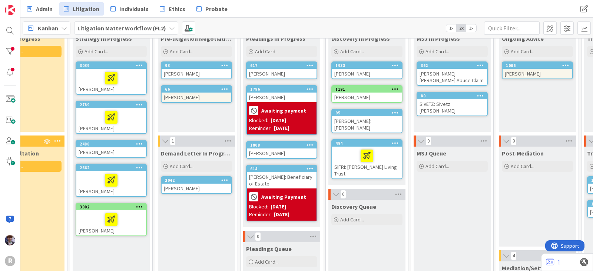
click at [97, 219] on div at bounding box center [111, 220] width 65 height 16
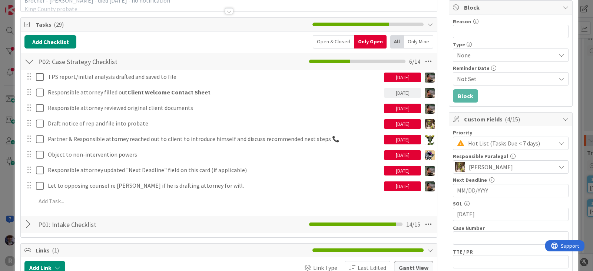
scroll to position [92, 0]
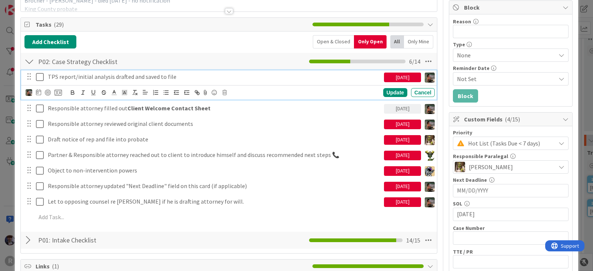
click at [58, 75] on p "TPS report/initial analysis drafted and saved to file" at bounding box center [214, 77] width 333 height 9
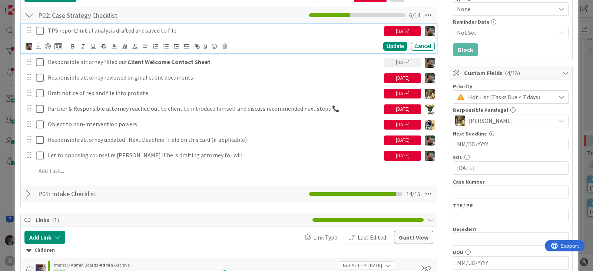
click at [27, 193] on div at bounding box center [29, 194] width 10 height 13
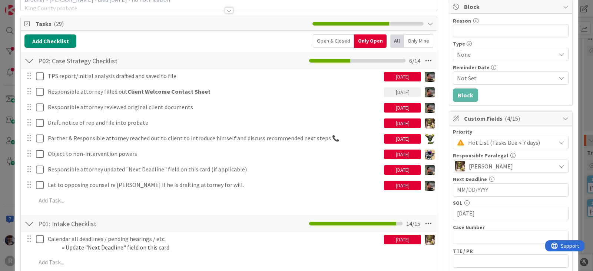
scroll to position [93, 0]
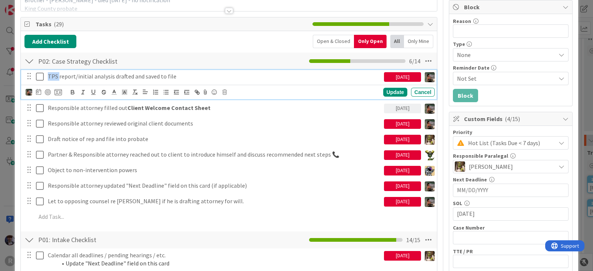
drag, startPoint x: 58, startPoint y: 78, endPoint x: 45, endPoint y: 81, distance: 13.3
click at [45, 81] on div "TPS report/initial analysis drafted and saved to file" at bounding box center [214, 76] width 339 height 13
click at [113, 75] on p "TPS report/initial analysis drafted and saved to file" at bounding box center [214, 76] width 333 height 9
click at [187, 75] on p "TPS report/initial analysis drafted and saved to file" at bounding box center [214, 76] width 333 height 9
click at [194, 47] on div "Add Checklist Open & Closed Only Open All Only Mine" at bounding box center [228, 41] width 409 height 13
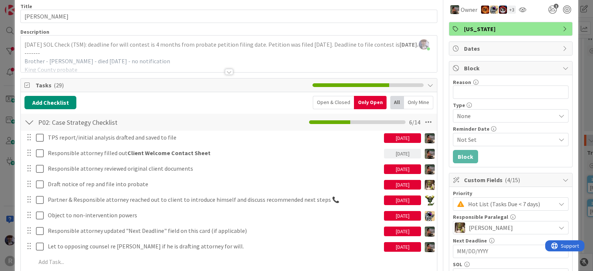
scroll to position [46, 0]
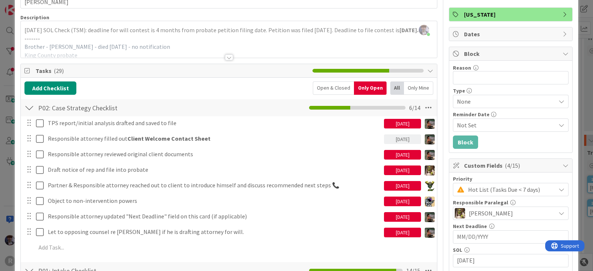
click at [7, 197] on div "ID 3002 Litigation Matter Workflow (FL2) Strategy In Progress Title 13 / 128 JE…" at bounding box center [296, 135] width 593 height 271
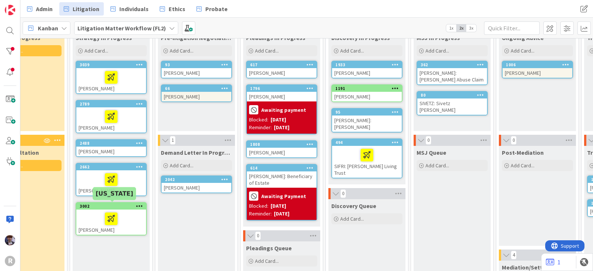
click at [85, 178] on div at bounding box center [111, 180] width 65 height 16
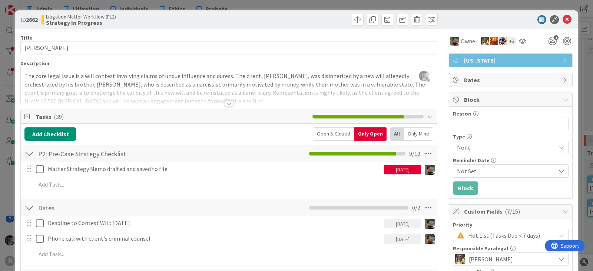
click at [581, 67] on div "ID 2662 Litigation Matter Workflow (FL2) Strategy In Progress Title 14 / 128 RI…" at bounding box center [296, 135] width 593 height 271
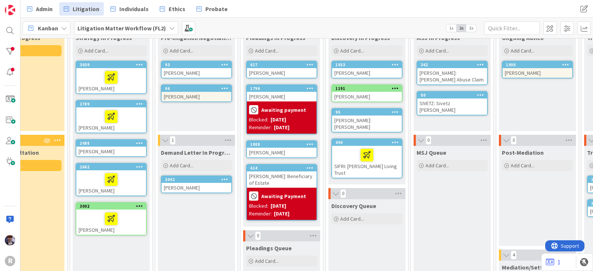
click at [90, 118] on div at bounding box center [111, 117] width 65 height 16
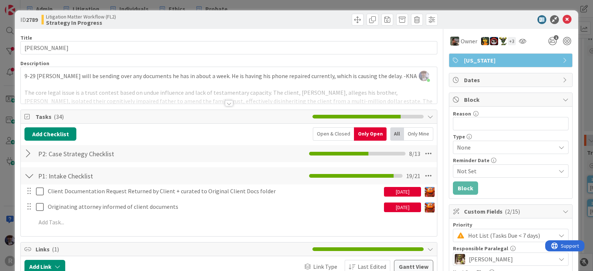
click at [27, 156] on div at bounding box center [29, 153] width 10 height 13
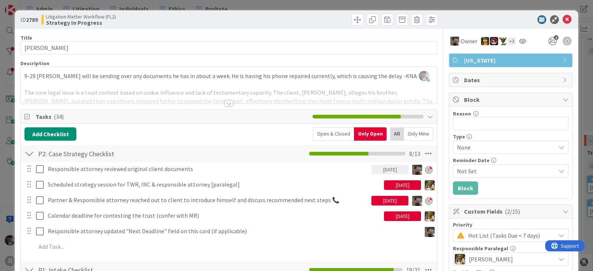
click at [0, 209] on div "ID 2789 Litigation Matter Workflow (FL2) Strategy In Progress Title 11 / 128 GL…" at bounding box center [296, 135] width 593 height 271
